Goal: Task Accomplishment & Management: Manage account settings

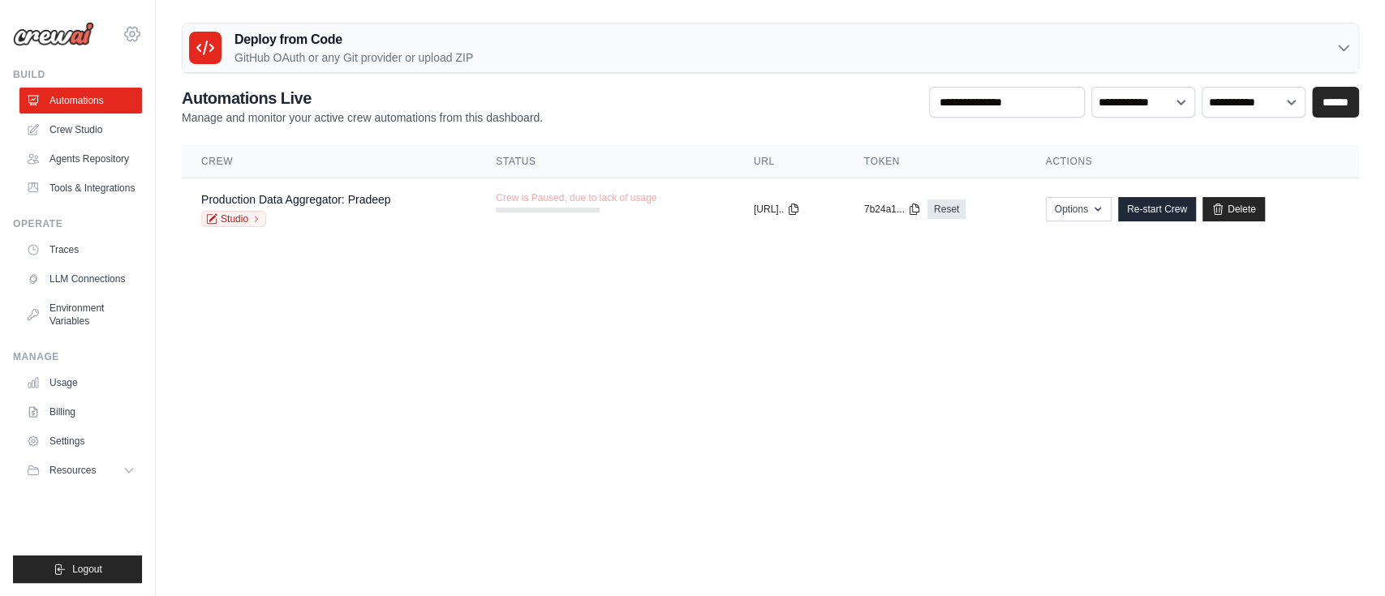
click at [133, 24] on icon at bounding box center [131, 33] width 19 height 19
click at [174, 96] on span "Settings" at bounding box center [203, 100] width 128 height 16
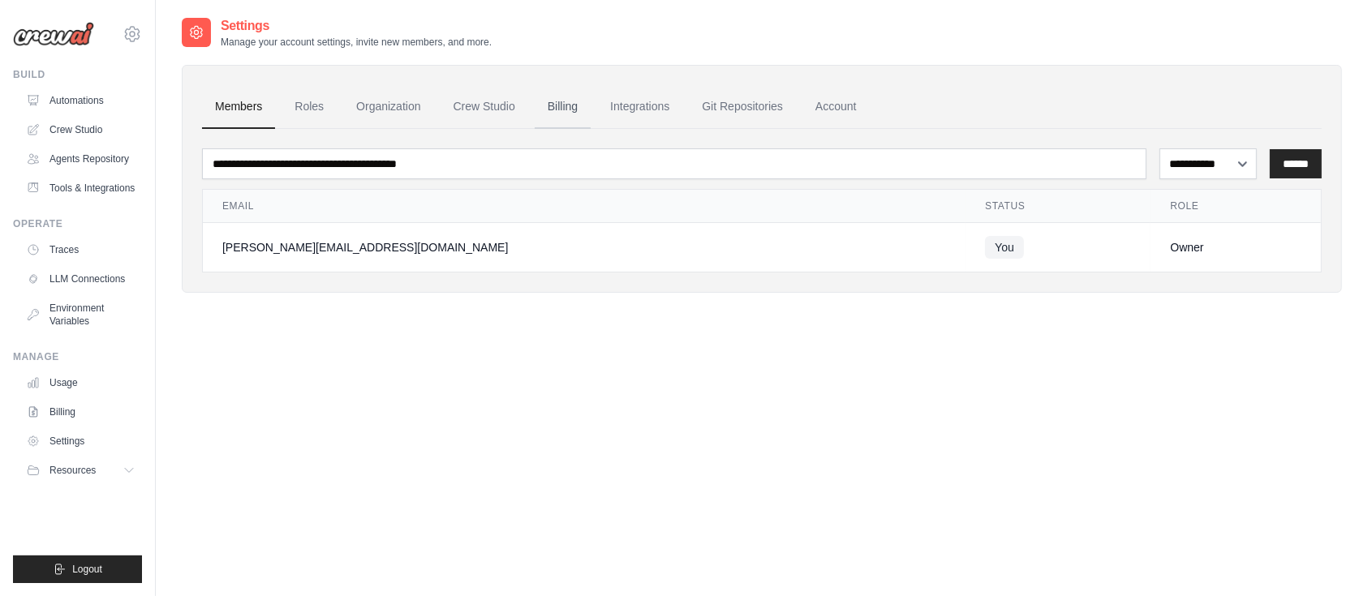
click at [568, 101] on link "Billing" at bounding box center [563, 107] width 56 height 44
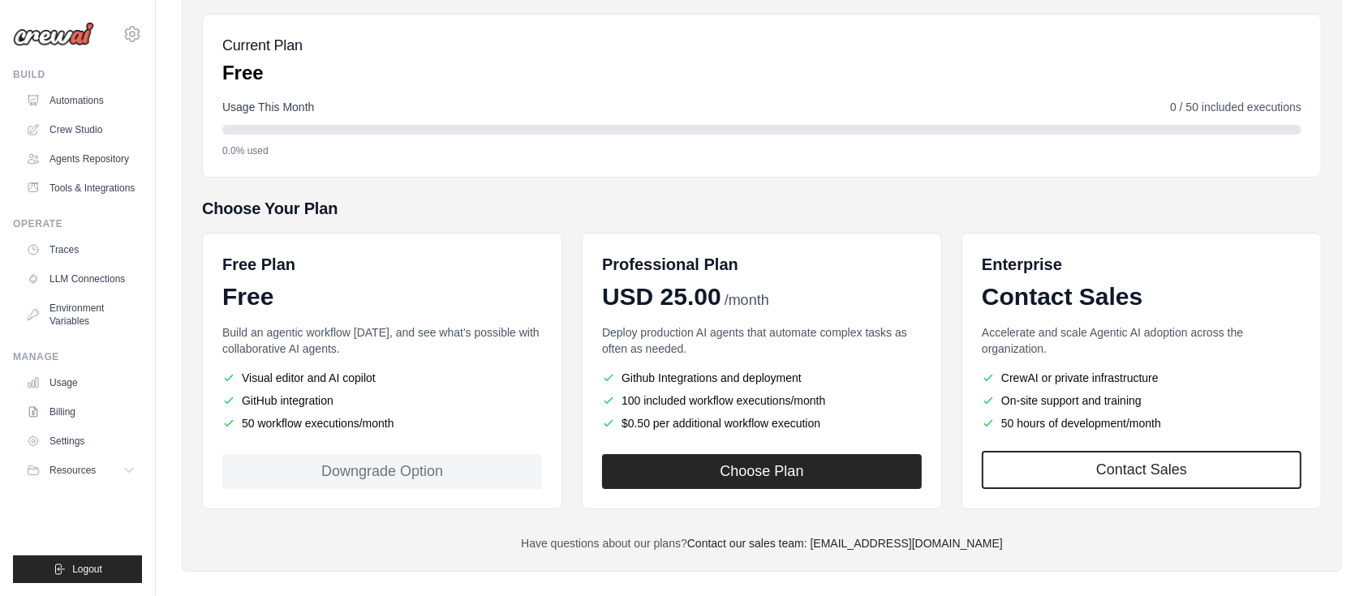
scroll to position [190, 0]
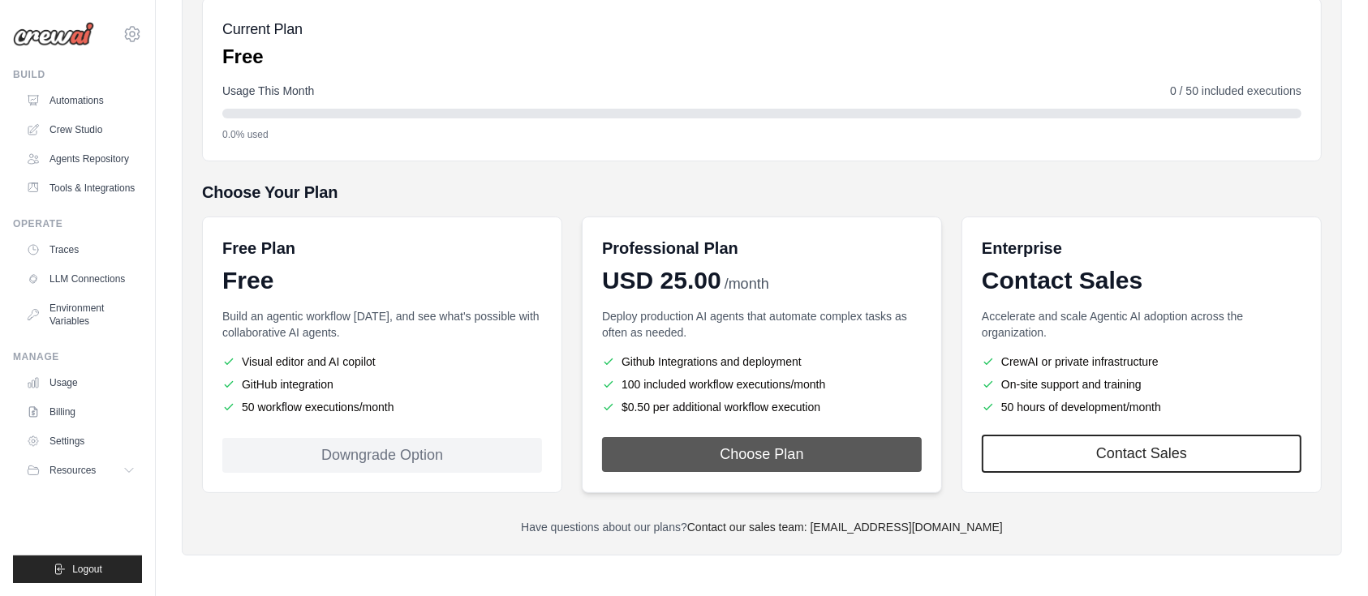
click at [780, 449] on button "Choose Plan" at bounding box center [762, 454] width 320 height 35
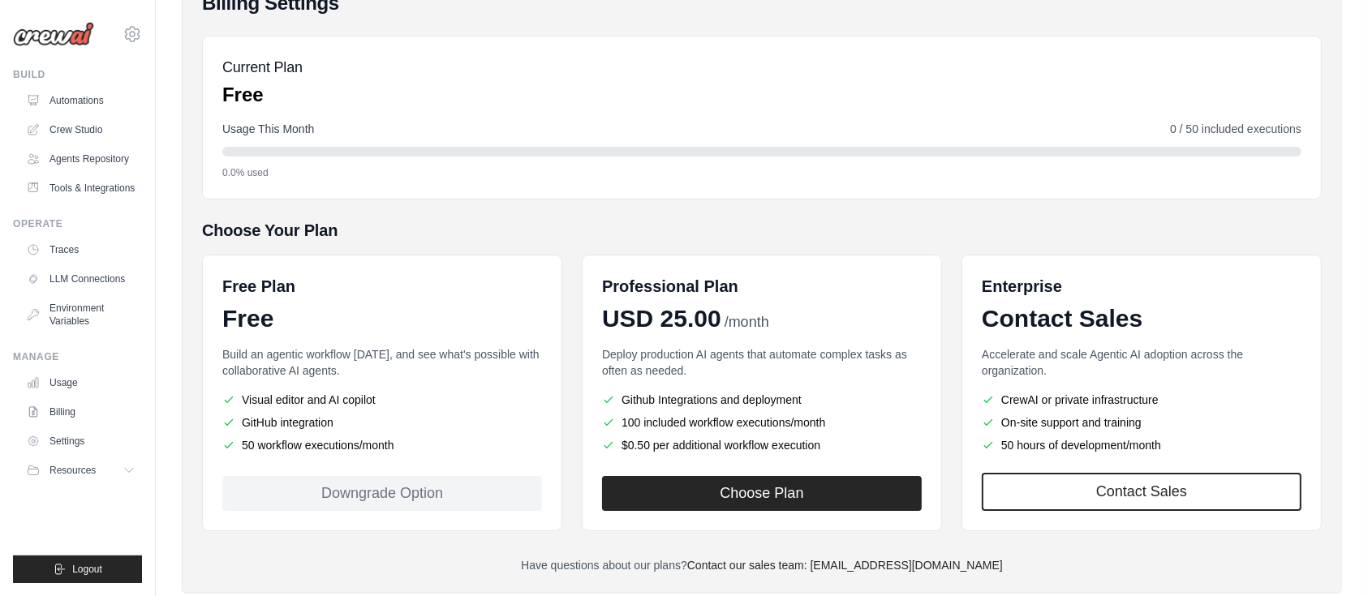
scroll to position [190, 0]
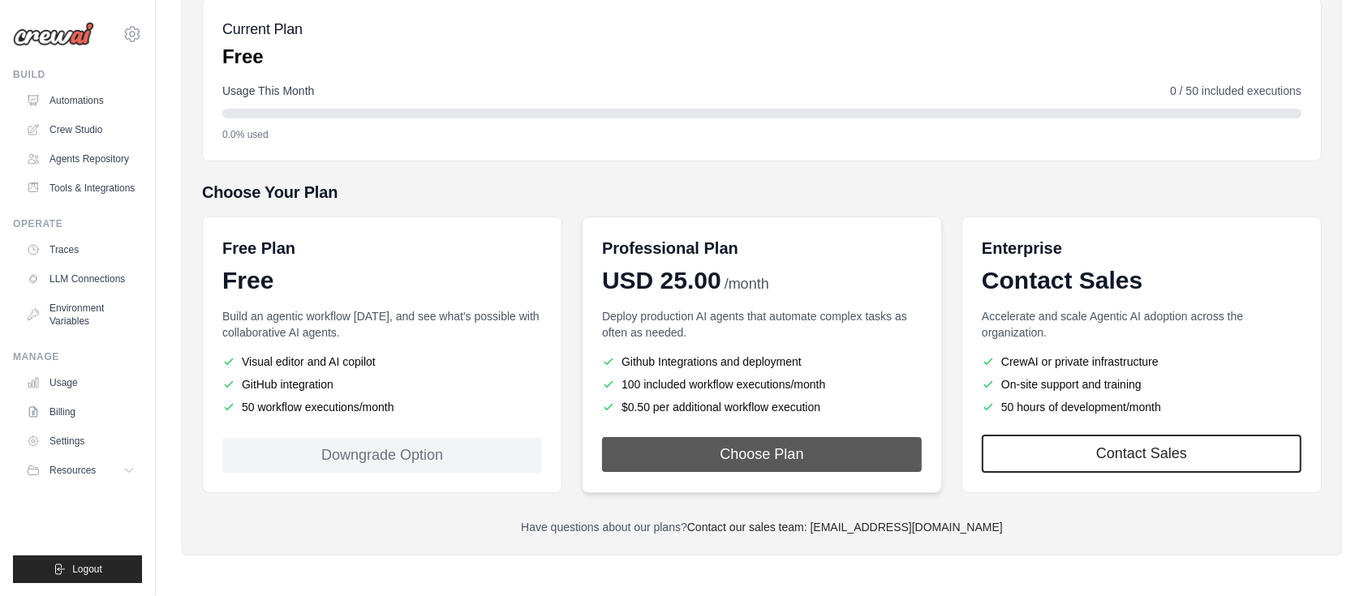
click at [754, 440] on button "Choose Plan" at bounding box center [762, 454] width 320 height 35
